Goal: Use online tool/utility

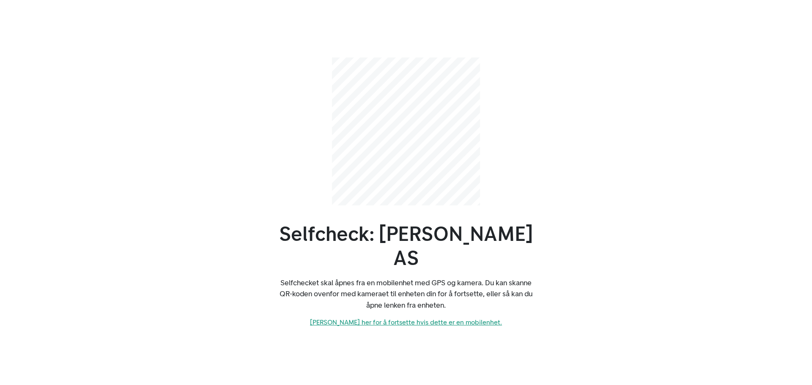
click at [405, 318] on link "[PERSON_NAME] her for å fortsette hvis dette er en mobilenhet." at bounding box center [406, 322] width 192 height 8
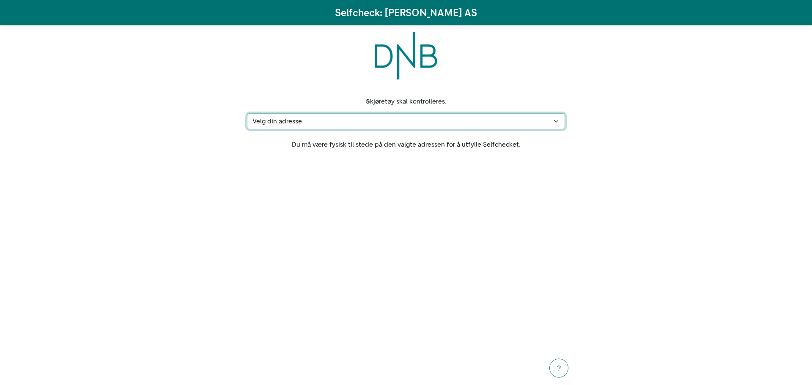
click at [558, 120] on select "Velg din adresse [STREET_ADDRESS] Min adresse mangler" at bounding box center [406, 121] width 318 height 16
select select "186"
click at [247, 113] on select "Velg din adresse [STREET_ADDRESS] Min adresse mangler" at bounding box center [406, 121] width 318 height 16
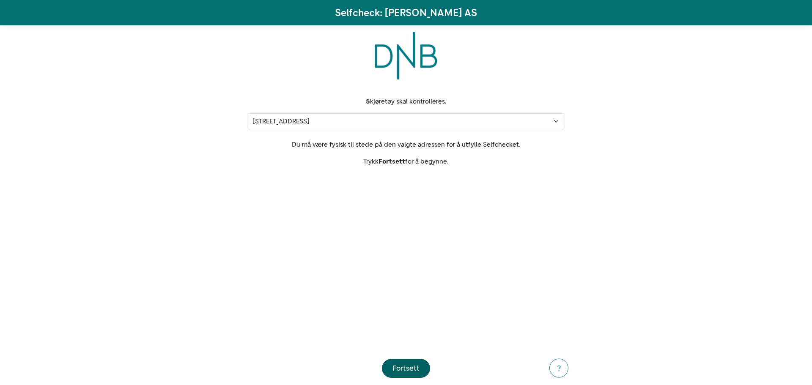
click at [409, 369] on div "Fortsett" at bounding box center [405, 368] width 27 height 11
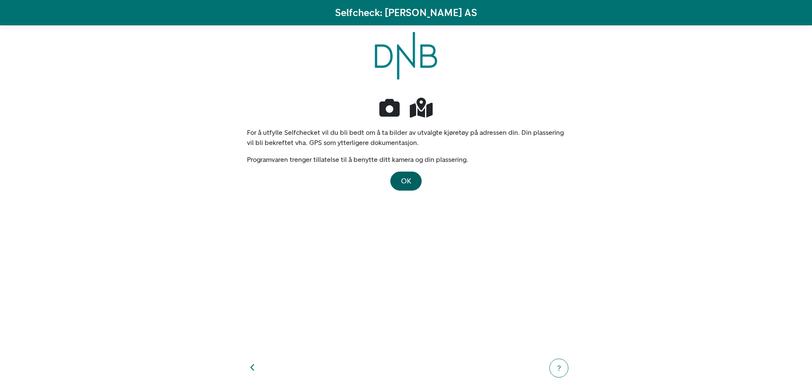
click at [404, 181] on span "OK" at bounding box center [406, 180] width 10 height 9
